Goal: Information Seeking & Learning: Learn about a topic

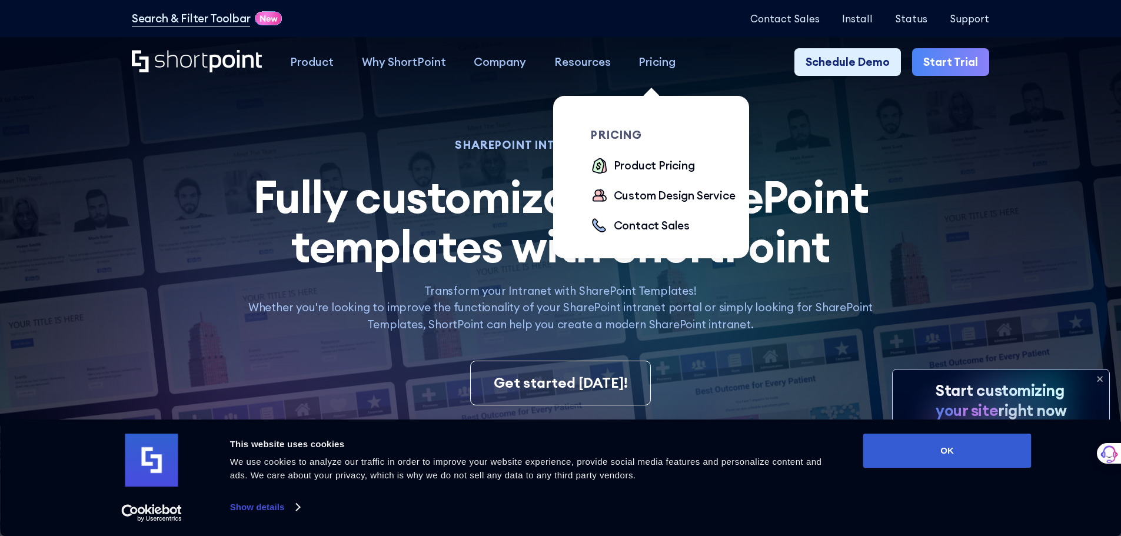
click at [657, 66] on div "Pricing" at bounding box center [656, 62] width 37 height 17
click at [653, 166] on div "Product Pricing" at bounding box center [654, 165] width 81 height 17
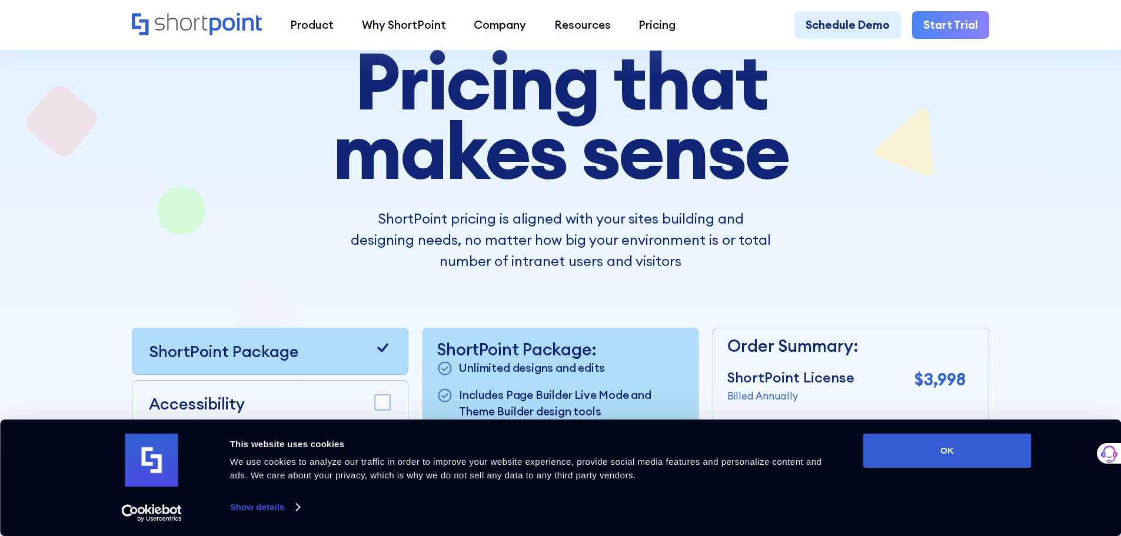
scroll to position [118, 0]
